Goal: Transaction & Acquisition: Purchase product/service

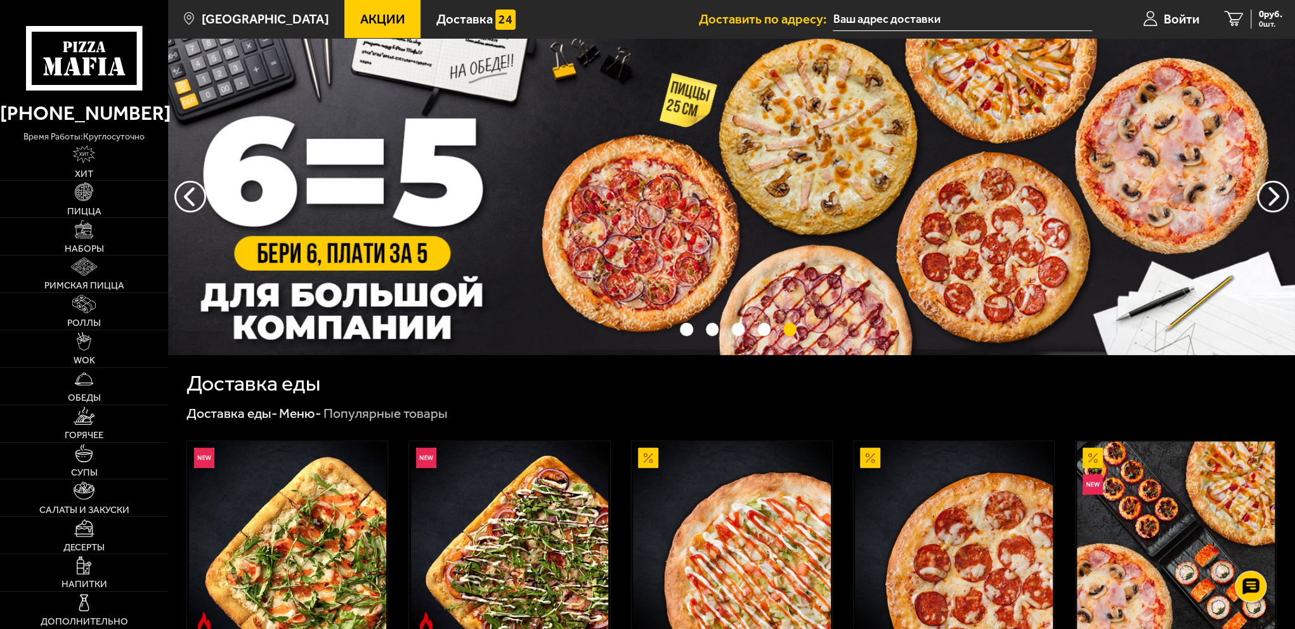
click at [362, 14] on span "Акции" at bounding box center [382, 19] width 45 height 13
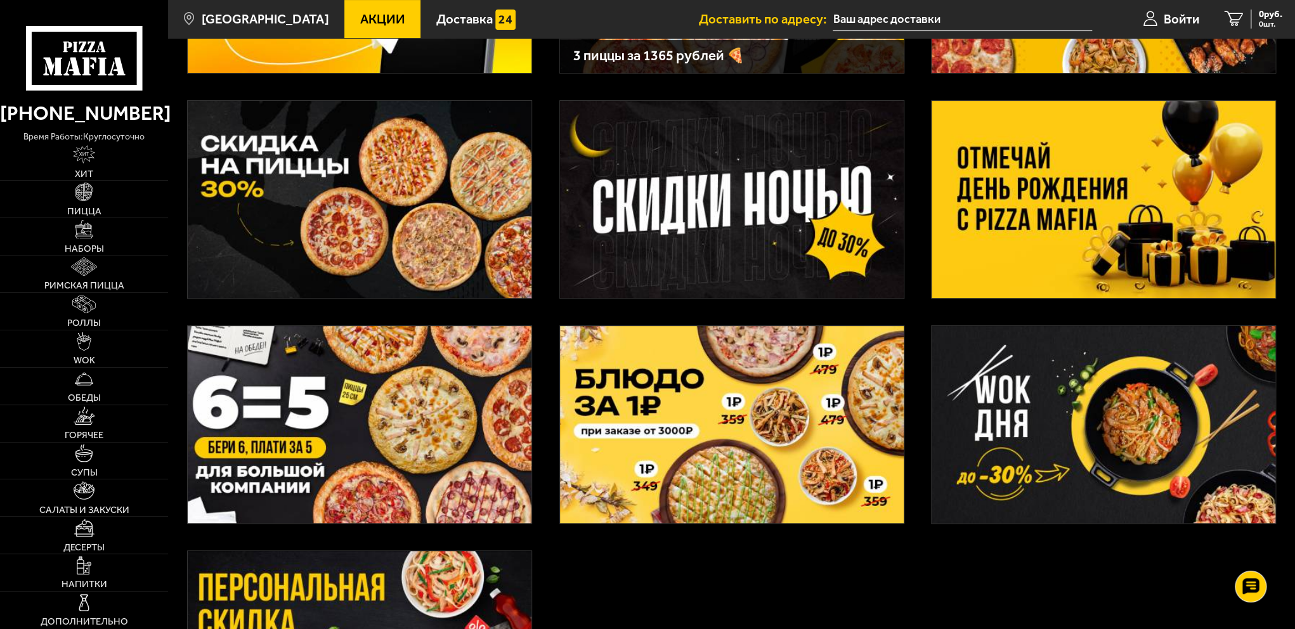
scroll to position [254, 0]
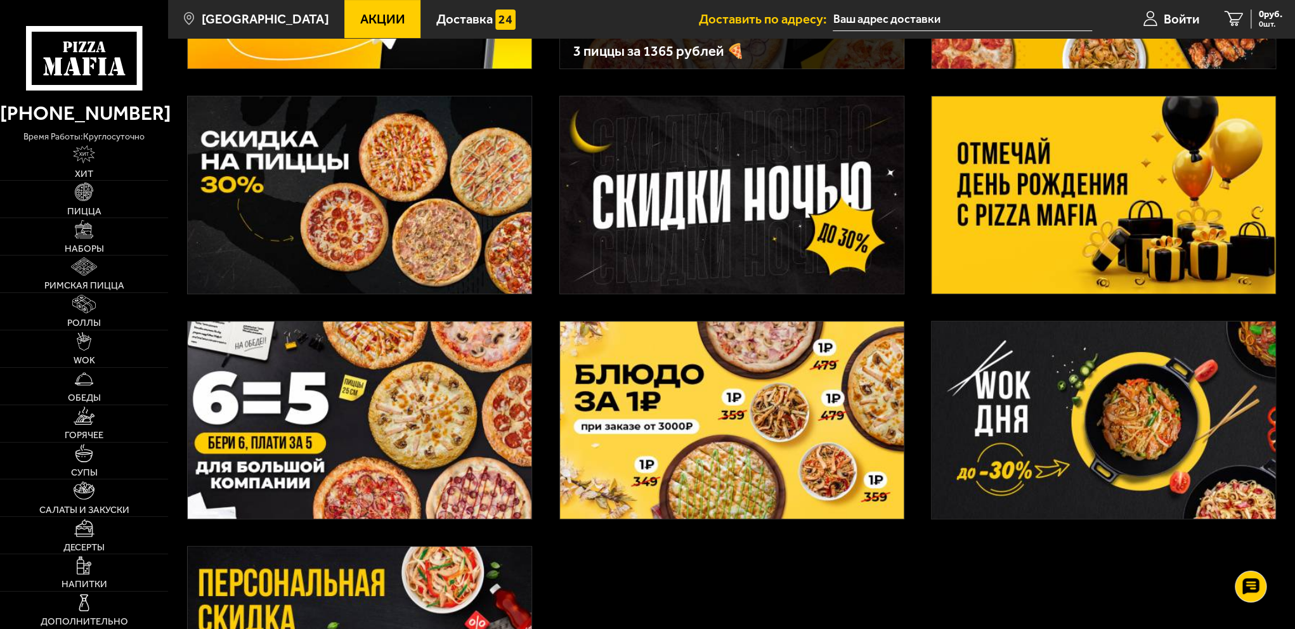
click at [410, 181] on img at bounding box center [360, 194] width 344 height 197
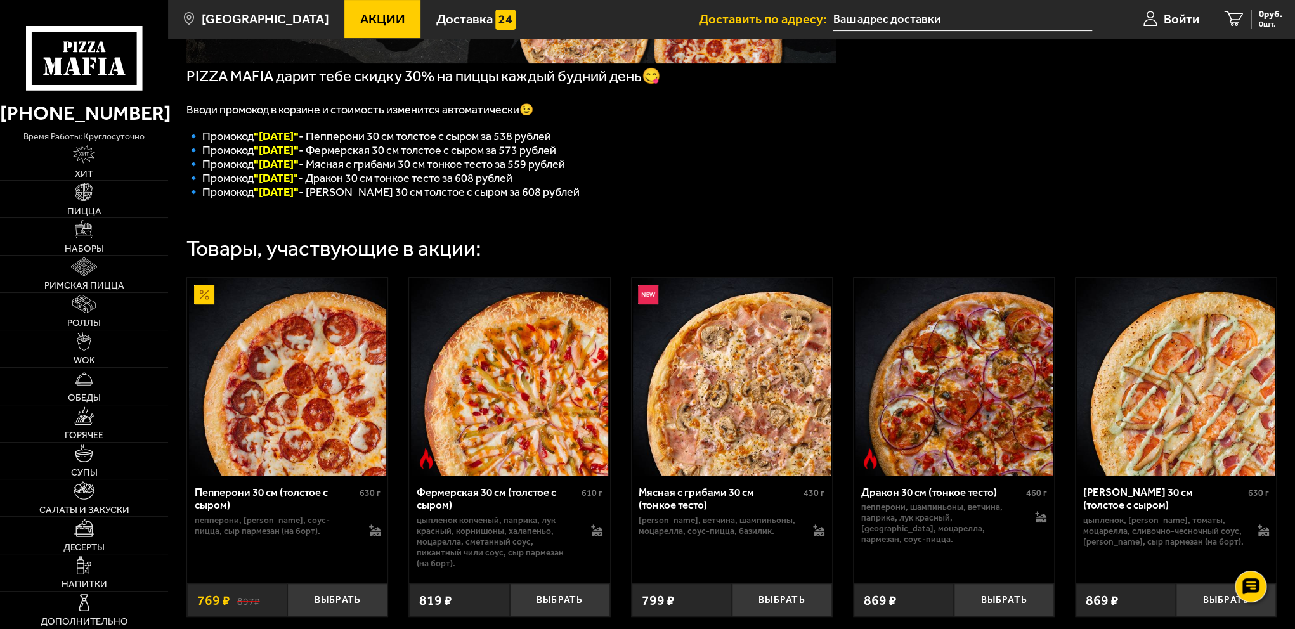
scroll to position [254, 0]
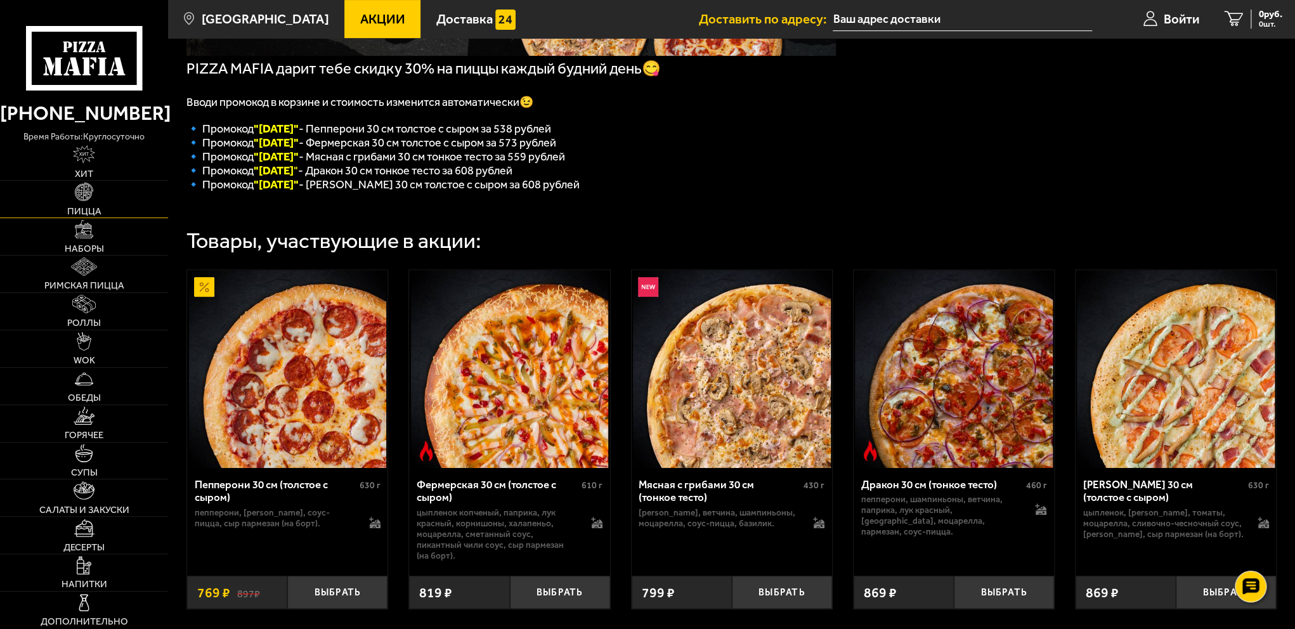
click at [93, 200] on img at bounding box center [84, 192] width 18 height 18
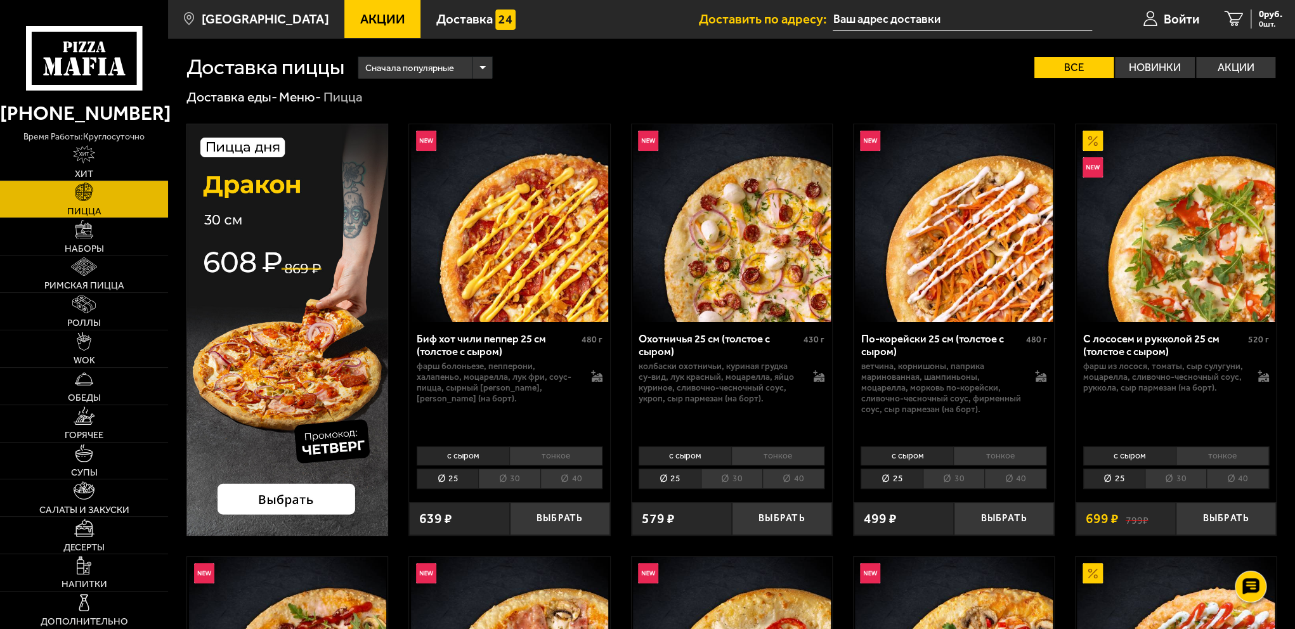
click at [537, 480] on li "30" at bounding box center [509, 479] width 62 height 20
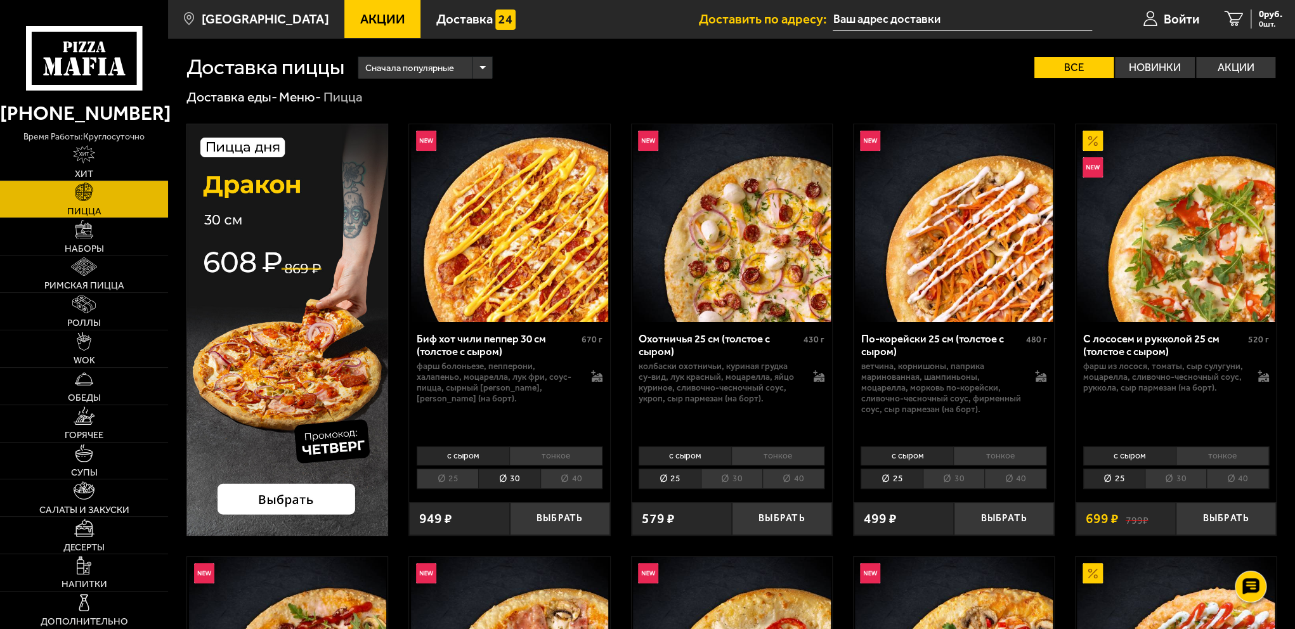
click at [738, 485] on li "30" at bounding box center [732, 479] width 62 height 20
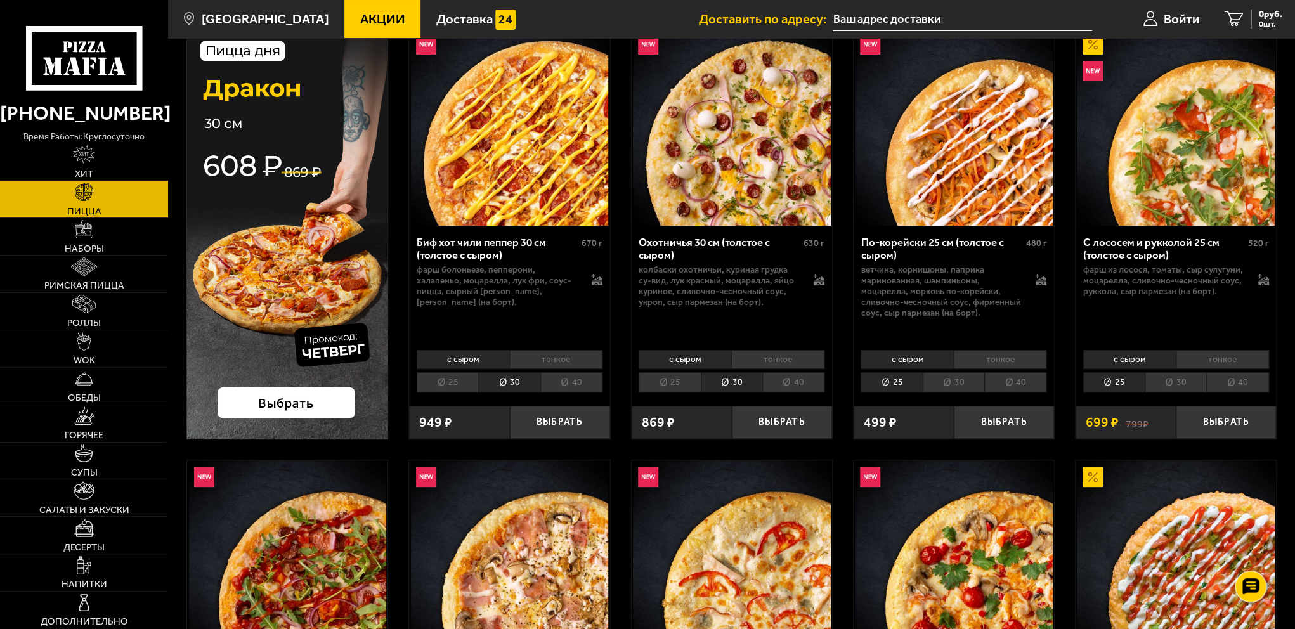
scroll to position [381, 0]
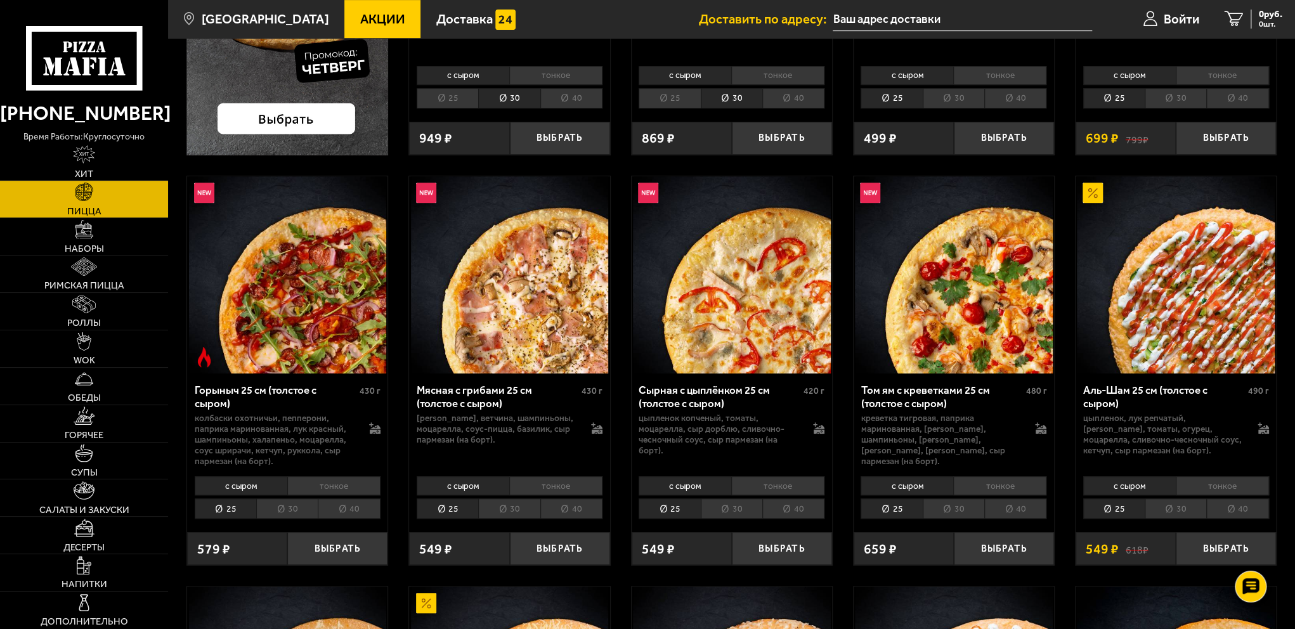
click at [1174, 521] on div "с сыром тонкое 25 30 40 Топпинги" at bounding box center [1176, 497] width 200 height 51
click at [1176, 513] on li "30" at bounding box center [1176, 509] width 62 height 20
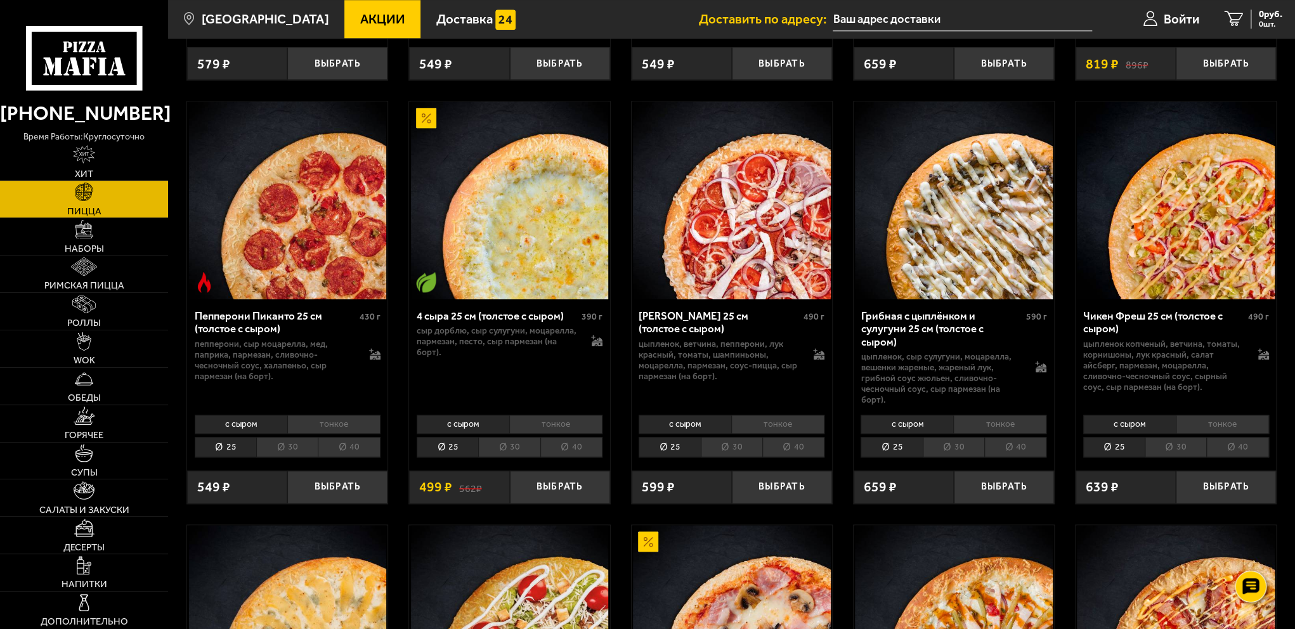
scroll to position [1142, 0]
